Goal: Answer question/provide support

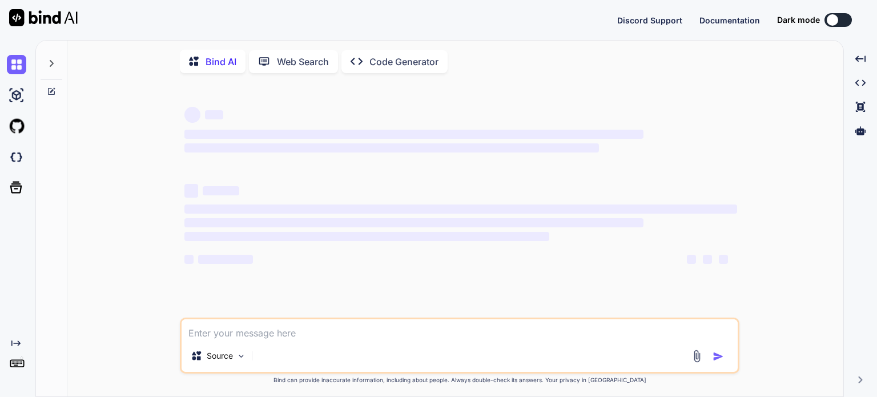
type textarea "x"
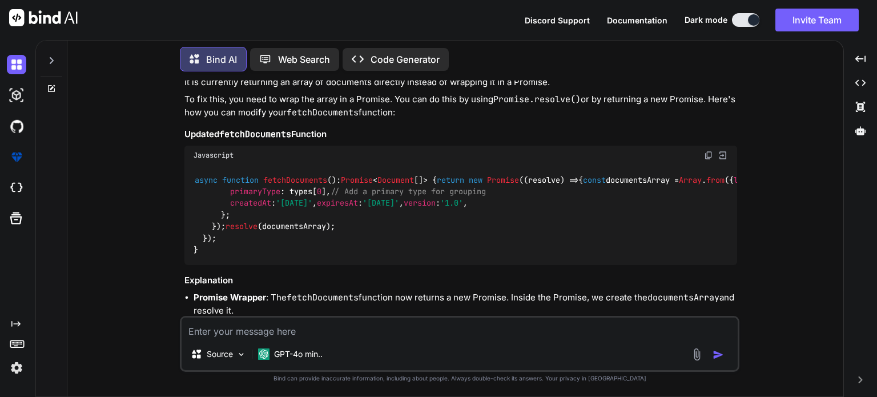
scroll to position [2420, 0]
click at [494, 87] on p "The error message you're encountering indicates that the fetchDocuments functio…" at bounding box center [461, 75] width 553 height 26
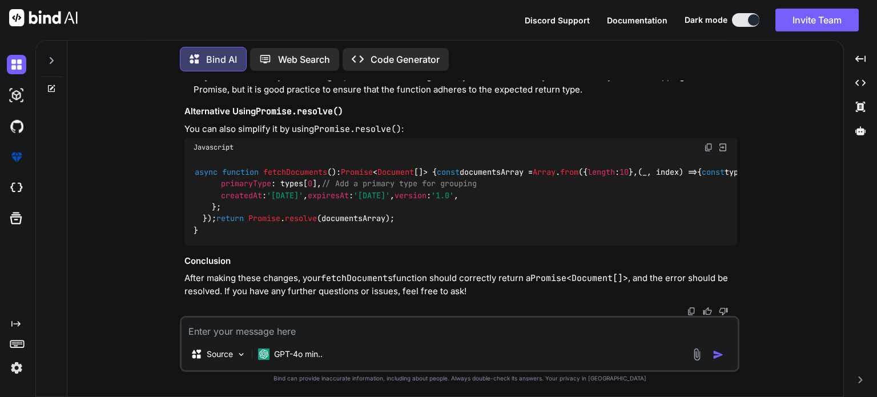
scroll to position [3108, 0]
click at [512, 157] on div "async function fetchDocuments ( ): Promise < Document []> { const documentsArra…" at bounding box center [461, 201] width 553 height 88
click at [227, 335] on textarea at bounding box center [460, 328] width 556 height 21
paste textarea "<script setup lang="ts"> import type { ColumnProps } from '#shared/types/base' …"
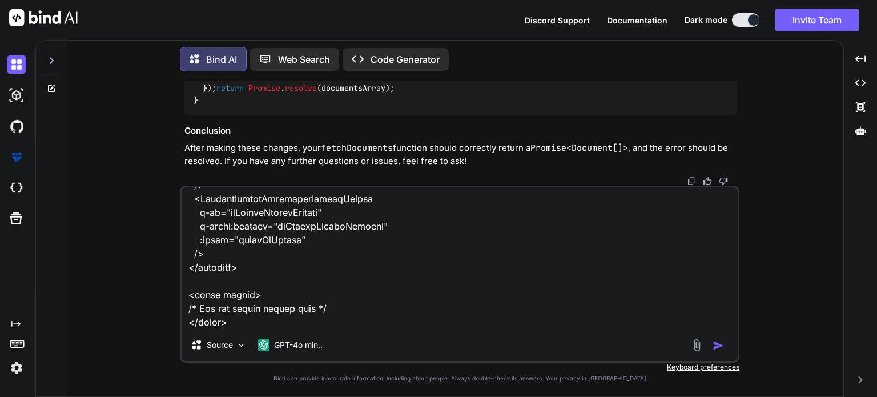
click at [232, 311] on textarea at bounding box center [460, 258] width 556 height 142
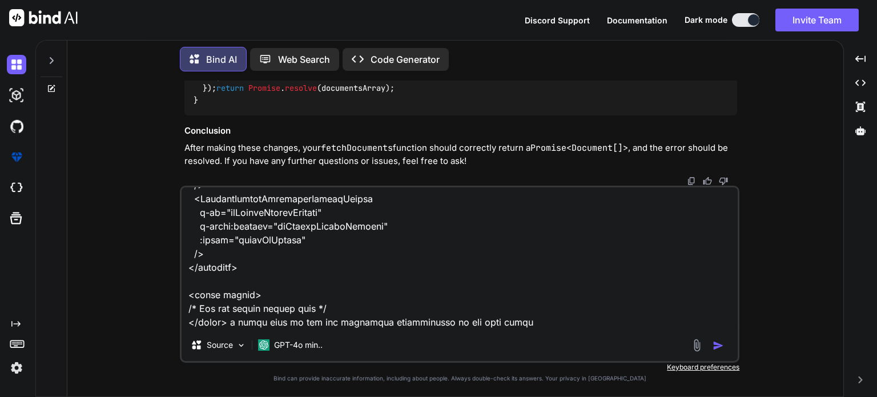
paste textarea "delete documents approve documents download"
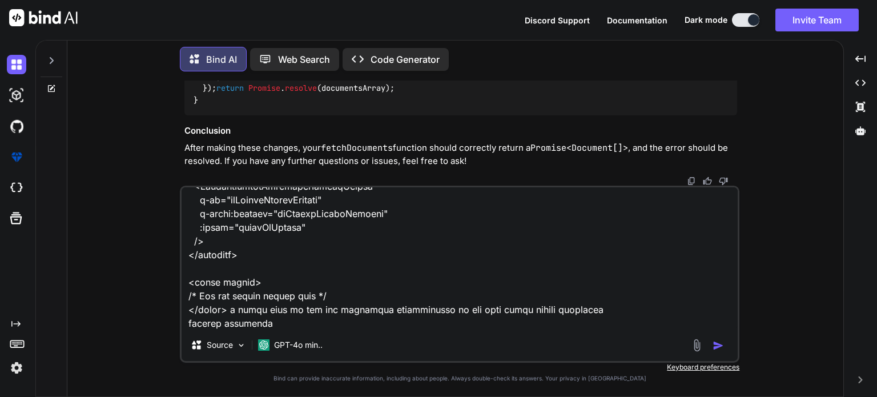
scroll to position [3456, 0]
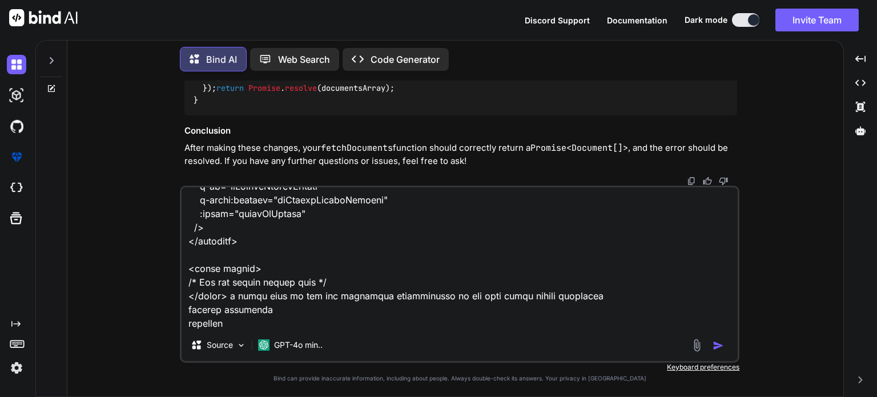
click at [224, 310] on textarea at bounding box center [460, 258] width 556 height 142
click at [483, 311] on textarea at bounding box center [460, 258] width 556 height 142
click at [235, 324] on textarea at bounding box center [460, 258] width 556 height 142
click at [252, 308] on textarea at bounding box center [460, 258] width 556 height 142
click at [275, 316] on textarea at bounding box center [460, 258] width 556 height 142
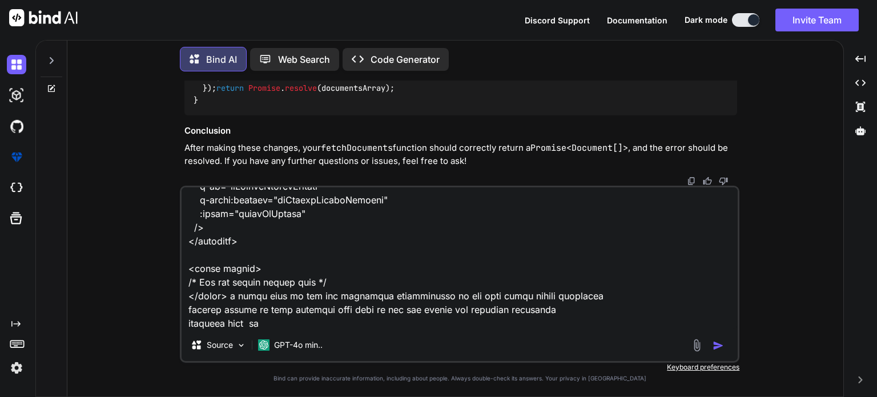
click at [279, 324] on textarea at bounding box center [460, 258] width 556 height 142
click at [488, 279] on textarea at bounding box center [460, 258] width 556 height 142
click at [522, 283] on textarea at bounding box center [460, 258] width 556 height 142
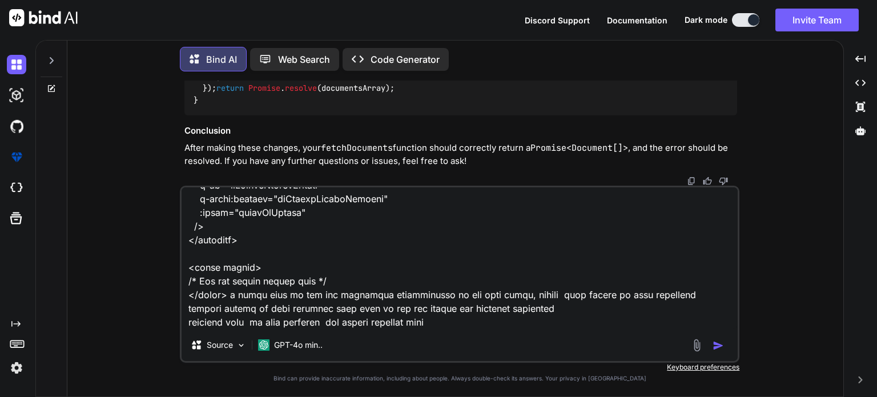
click at [665, 278] on textarea at bounding box center [460, 258] width 556 height 142
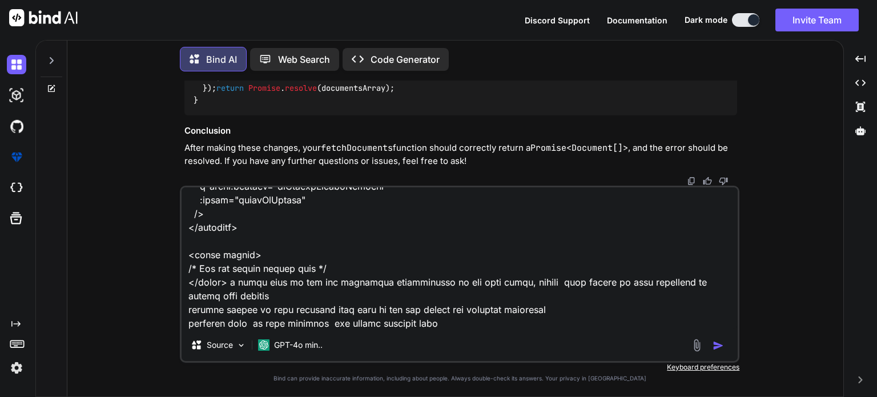
type textarea "here is my updated index.vue <script setup lang="ts"> import type { ColumnProps…"
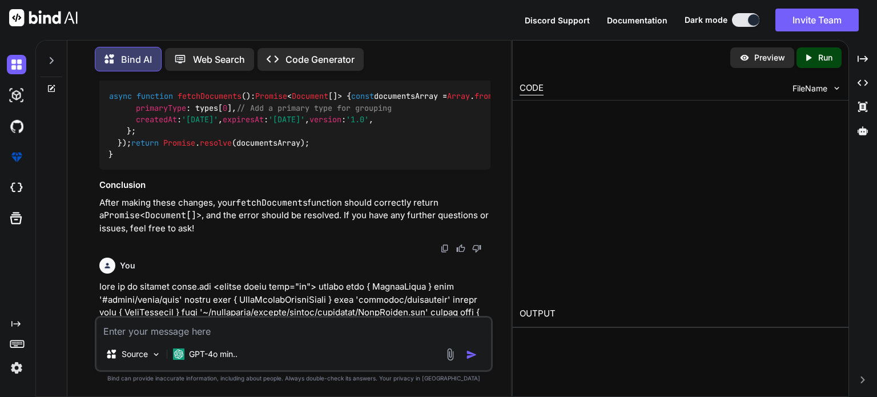
scroll to position [3962, 0]
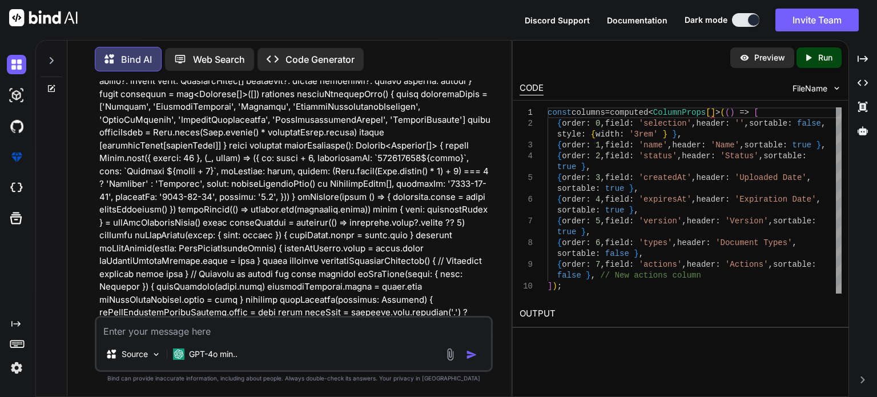
click at [365, 232] on p at bounding box center [294, 255] width 391 height 1182
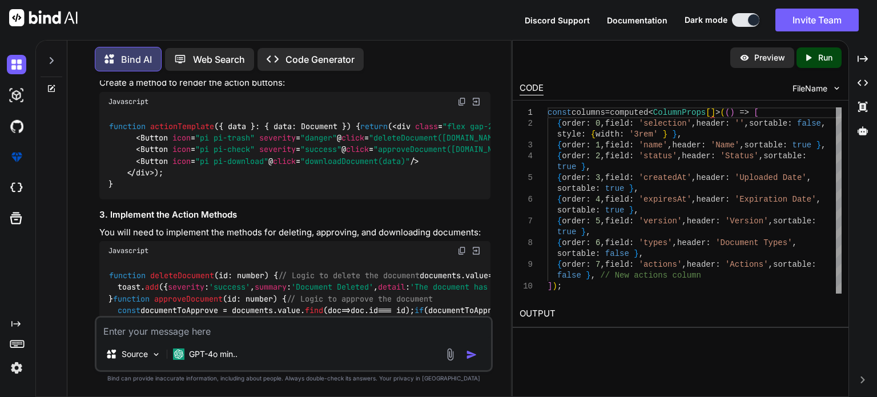
scroll to position [5333, 0]
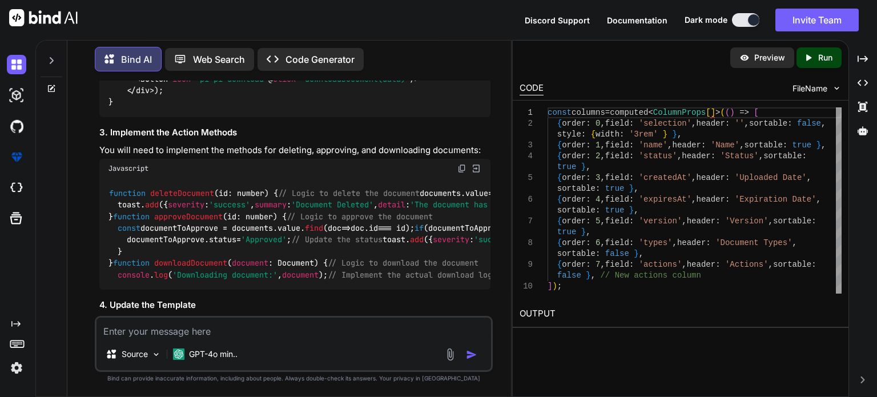
drag, startPoint x: 114, startPoint y: 218, endPoint x: 191, endPoint y: 248, distance: 82.5
drag, startPoint x: 119, startPoint y: 219, endPoint x: 427, endPoint y: 223, distance: 307.9
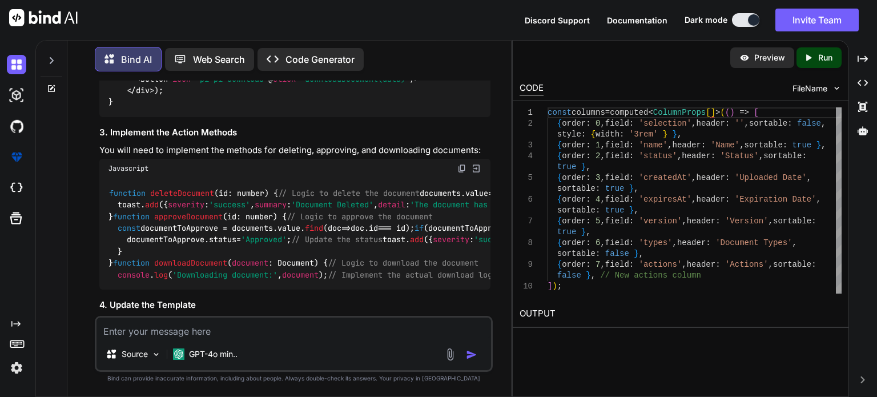
drag, startPoint x: 430, startPoint y: 221, endPoint x: 117, endPoint y: 222, distance: 313.0
copy code "{ order : 7 , field : 'actions' , header : 'Actions' , sortable : false },"
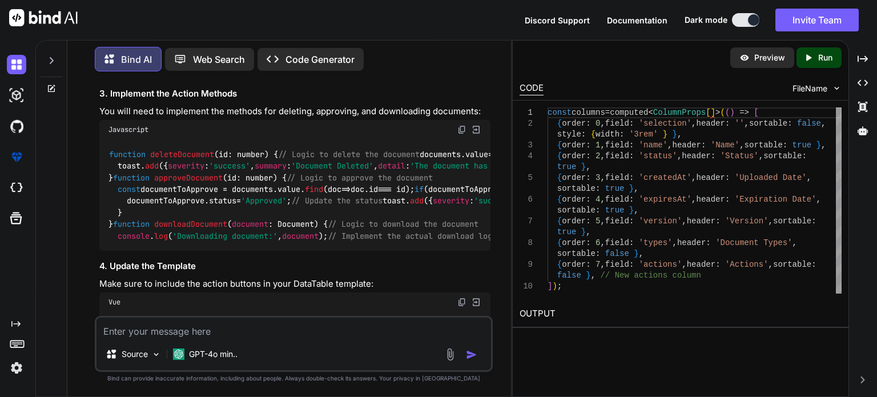
scroll to position [5504, 0]
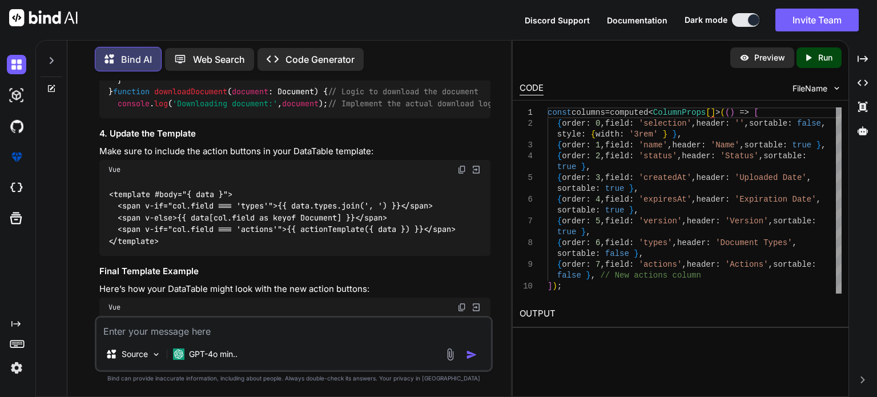
drag, startPoint x: 109, startPoint y: 164, endPoint x: 167, endPoint y: 227, distance: 85.7
copy code "<Column field="actions" header="Actions" :body="actionTemplate" headerStyle="wi…"
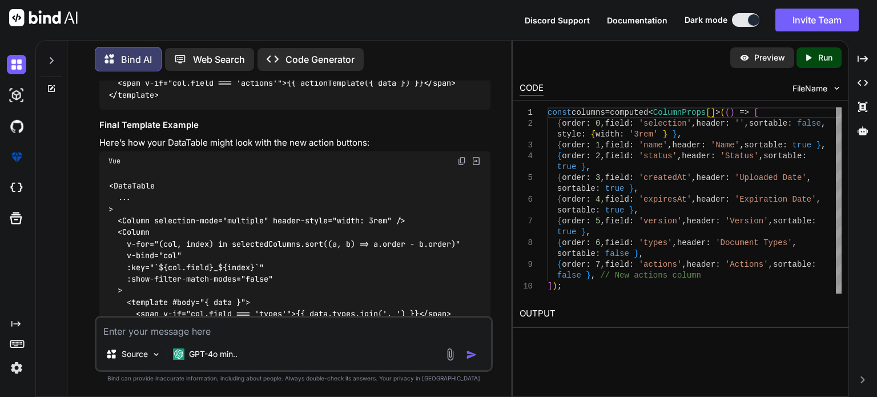
scroll to position [5676, 0]
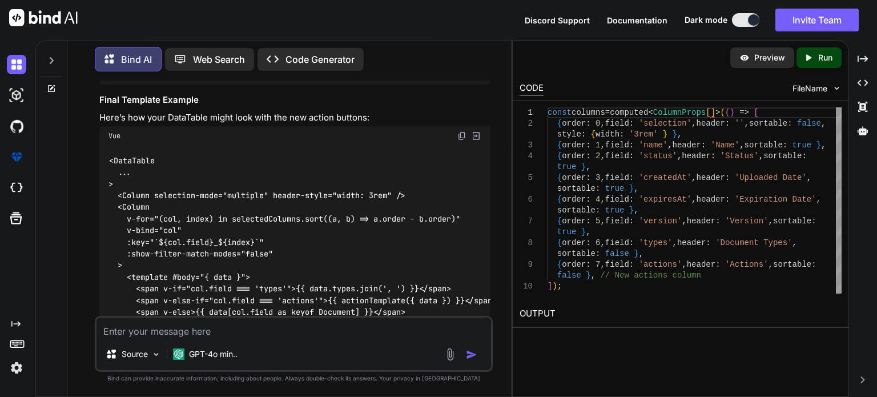
drag, startPoint x: 109, startPoint y: 139, endPoint x: 114, endPoint y: 239, distance: 100.1
copy code "function actionTemplate ( { data }: { data: Document } ) { return ( < div class…"
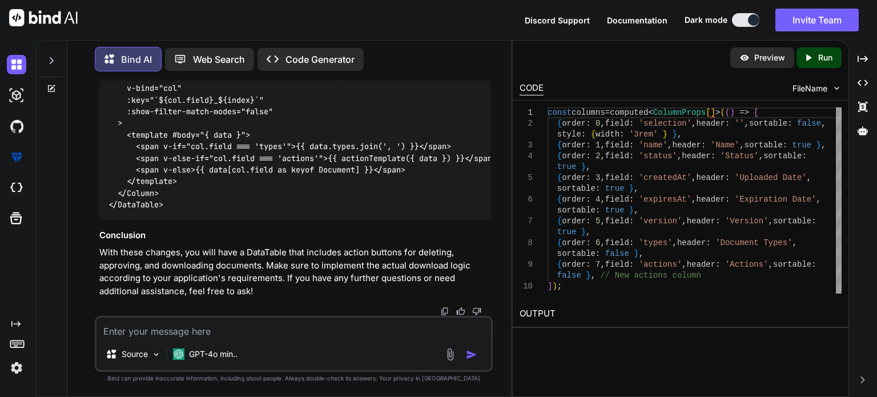
scroll to position [6343, 0]
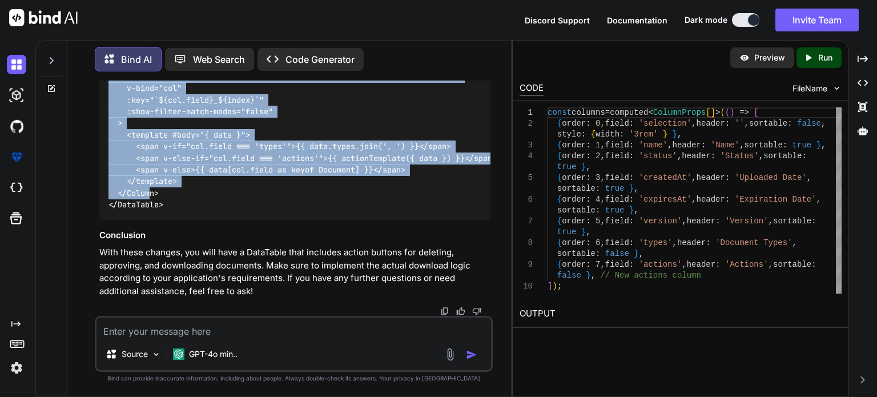
drag, startPoint x: 117, startPoint y: 162, endPoint x: 151, endPoint y: 302, distance: 144.8
click at [151, 211] on code "<DataTable ... > <Column selection-mode="multiple" header-style="width: 3rem" /…" at bounding box center [303, 112] width 388 height 198
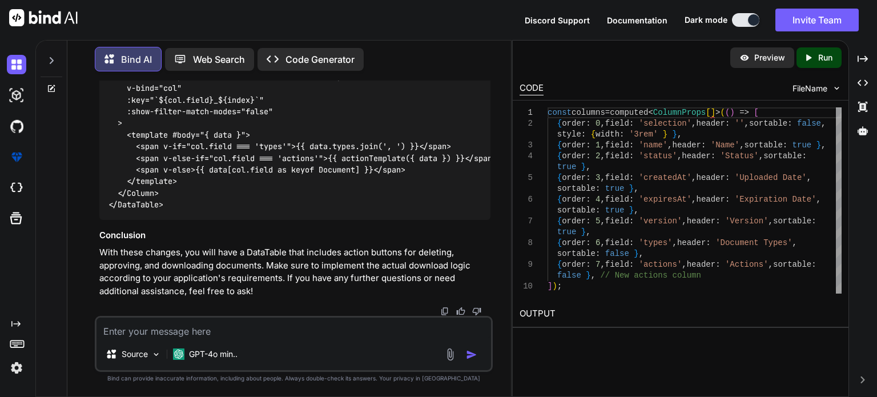
click at [153, 328] on textarea at bounding box center [294, 328] width 395 height 21
type textarea "give me full code of the update index"
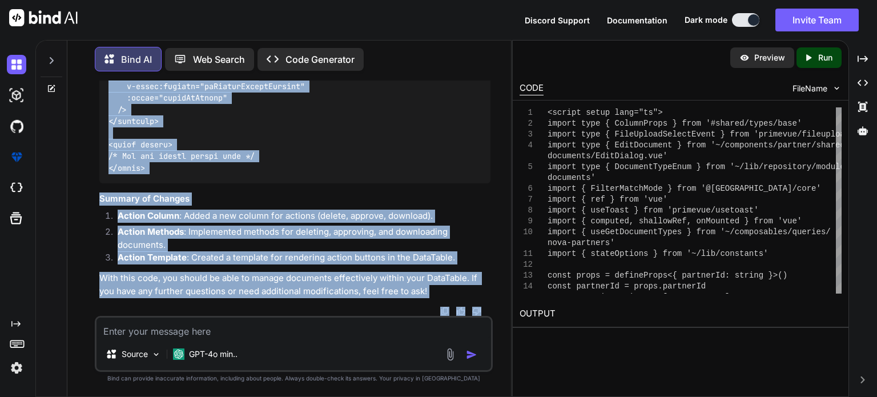
scroll to position [10033, 0]
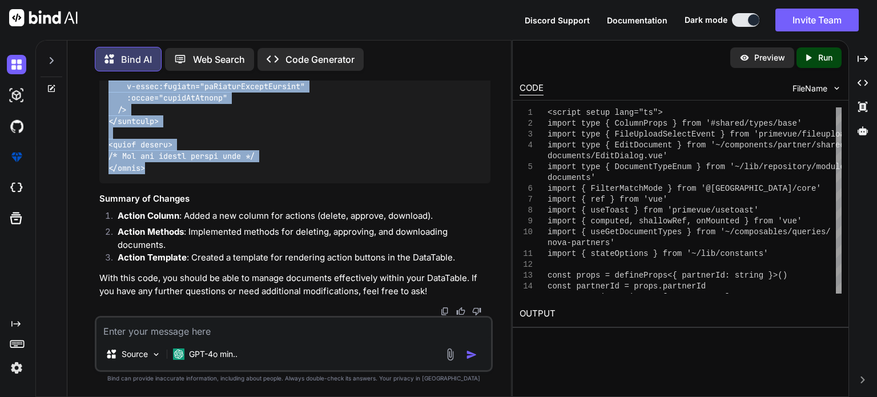
drag, startPoint x: 109, startPoint y: 205, endPoint x: 202, endPoint y: 157, distance: 104.7
copy code "<script setup lang="ts"> import type { ColumnProps } from '#shared/types/base' …"
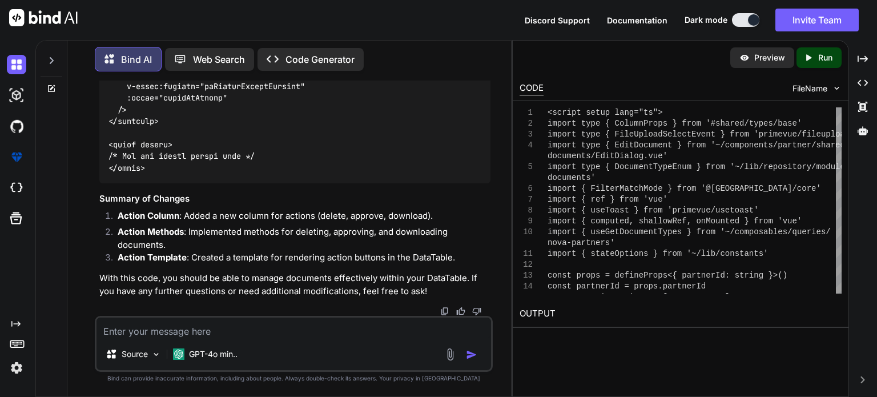
click at [234, 333] on textarea at bounding box center [294, 328] width 395 height 21
paste textarea "[vue-tsc] '>' expected. /nova/Osiris.Nova.Internal.UI/components/partner/shared…"
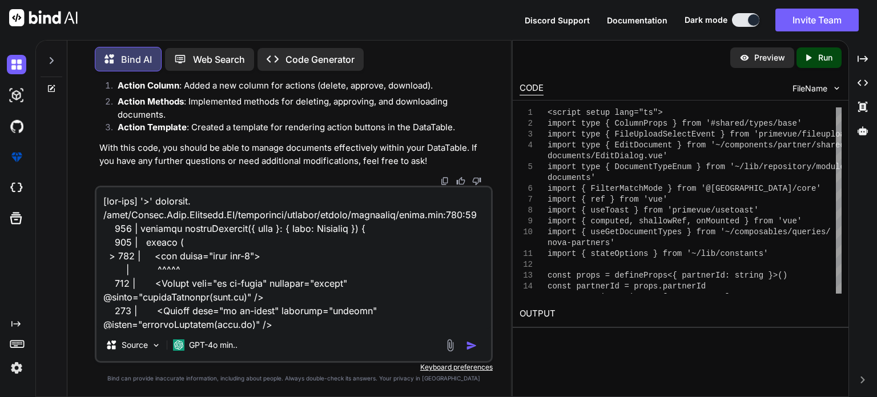
scroll to position [3099, 0]
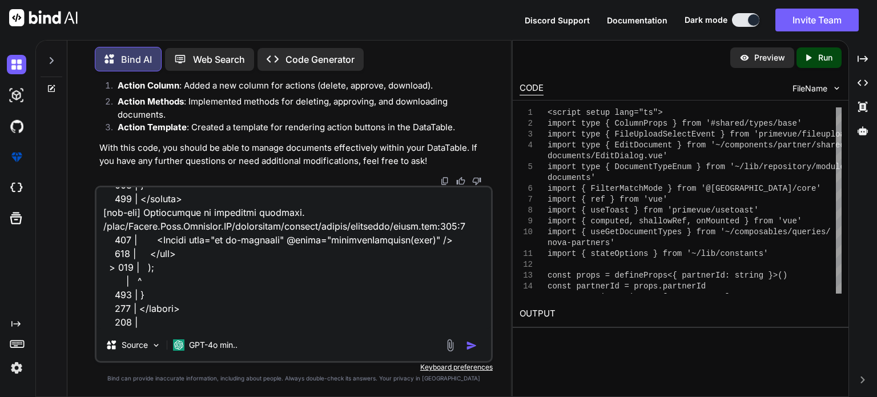
type textarea "[vue-tsc] '>' expected. /nova/Osiris.Nova.Internal.UI/components/partner/shared…"
click at [472, 343] on img "button" at bounding box center [471, 345] width 11 height 11
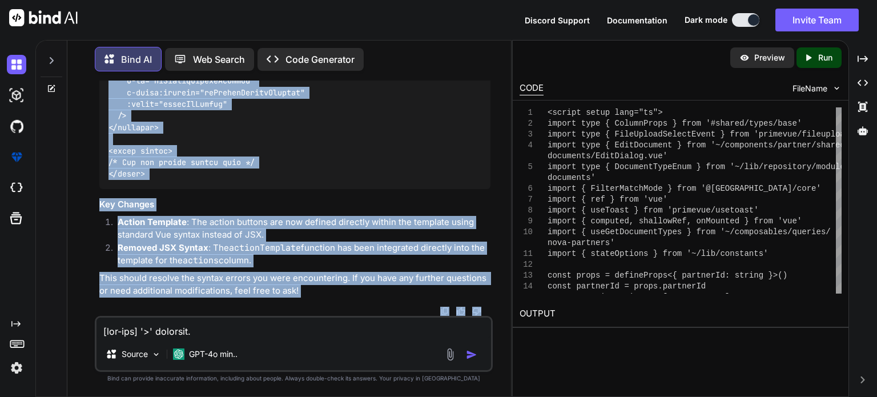
scroll to position [14923, 0]
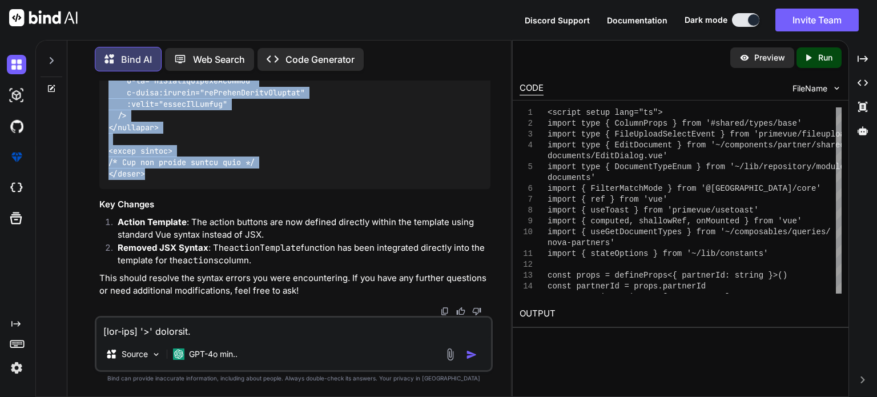
drag, startPoint x: 110, startPoint y: 222, endPoint x: 153, endPoint y: 173, distance: 64.8
copy code "<script setup lang="ts"> import type { ColumnProps } from '#shared/types/base' …"
